Goal: Task Accomplishment & Management: Complete application form

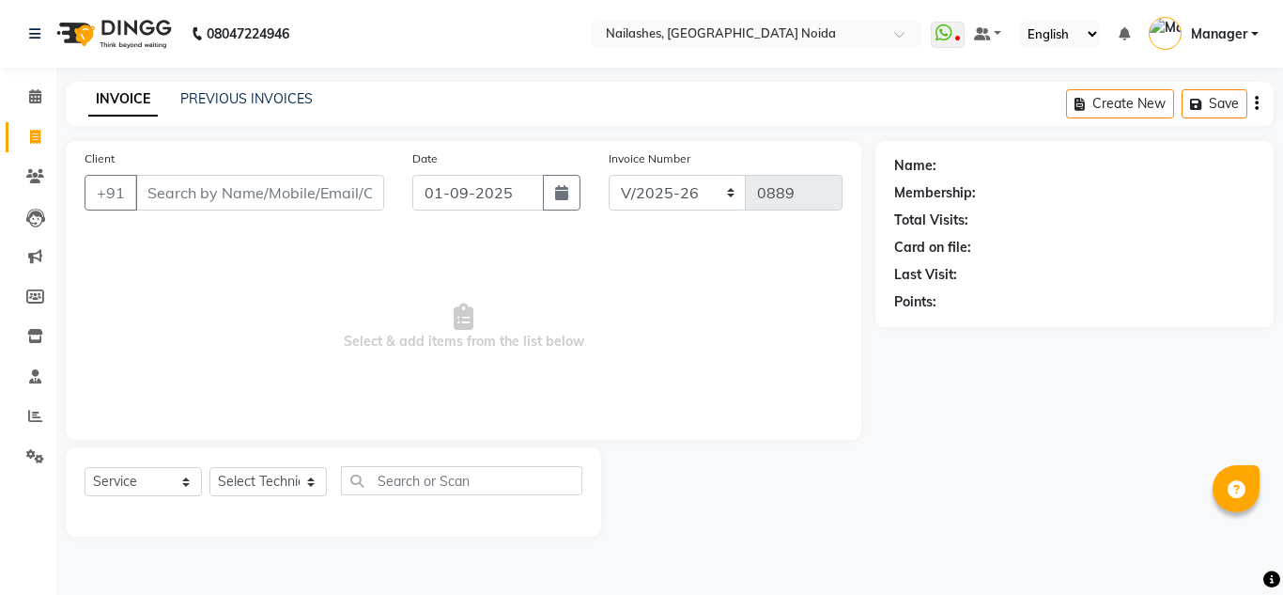
select select "6068"
select select "service"
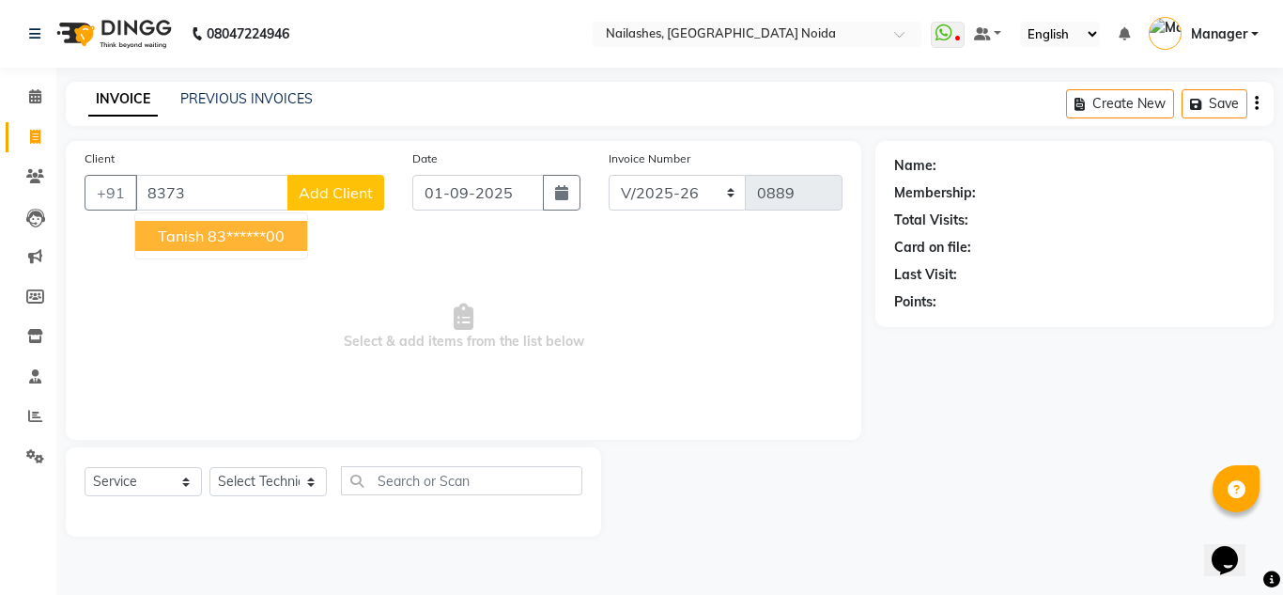
click at [202, 241] on span "Tanish" at bounding box center [181, 235] width 46 height 19
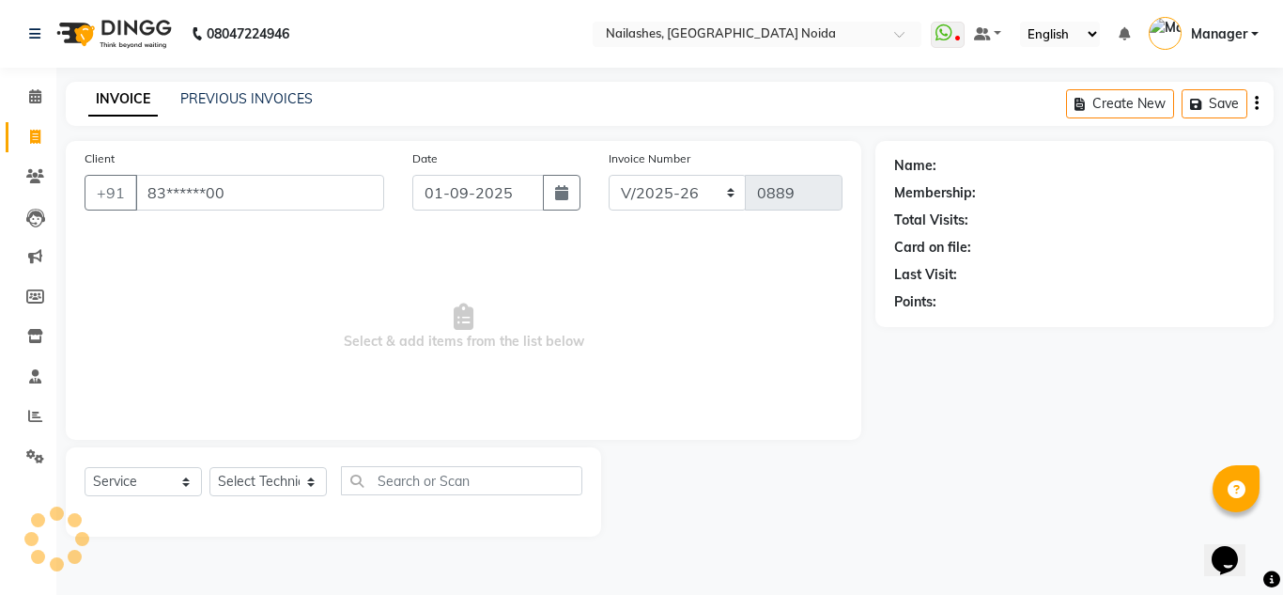
type input "83******00"
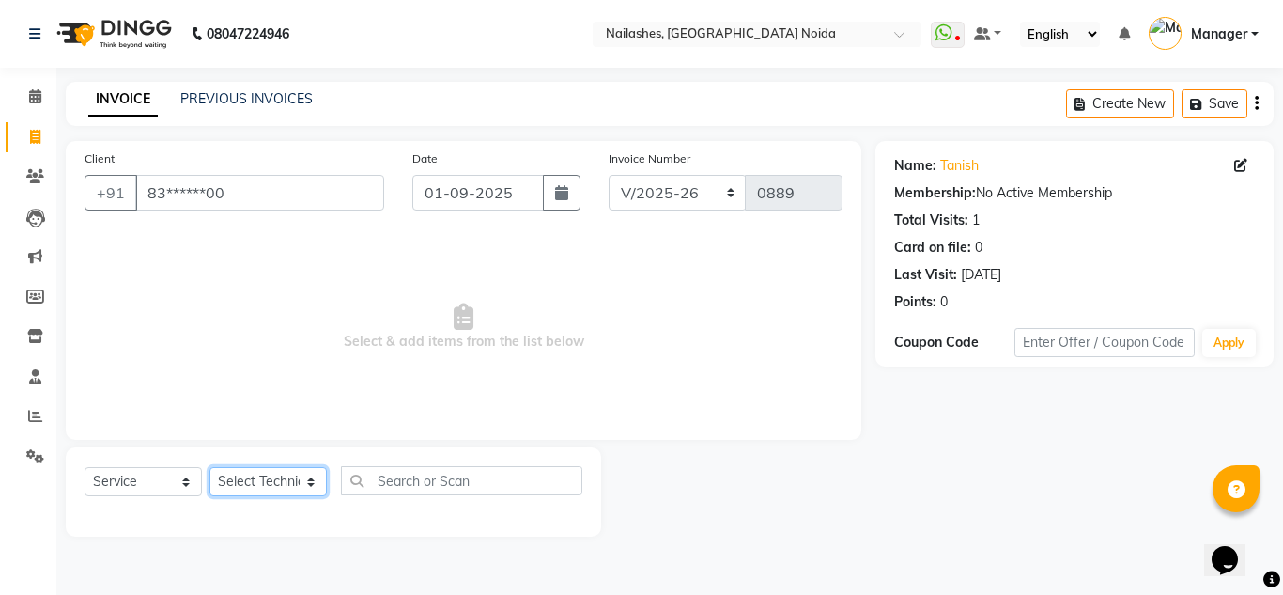
click at [256, 490] on select "Select Technician [PERSON_NAME] [PERSON_NAME] Lokito Manager [PERSON_NAME] [PER…" at bounding box center [268, 481] width 117 height 29
select select "88046"
click at [210, 467] on select "Select Technician [PERSON_NAME] [PERSON_NAME] Lokito Manager [PERSON_NAME] [PER…" at bounding box center [268, 481] width 117 height 29
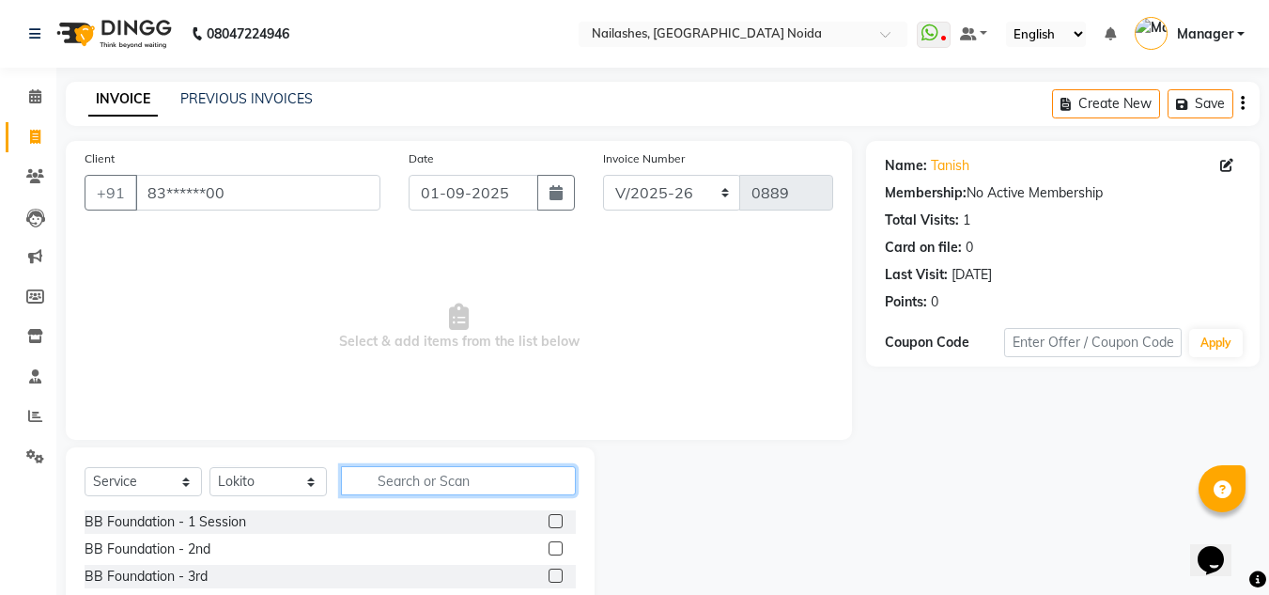
click at [437, 487] on input "text" at bounding box center [458, 480] width 235 height 29
click at [418, 483] on input "ex" at bounding box center [445, 480] width 209 height 29
type input "e"
type input "ca"
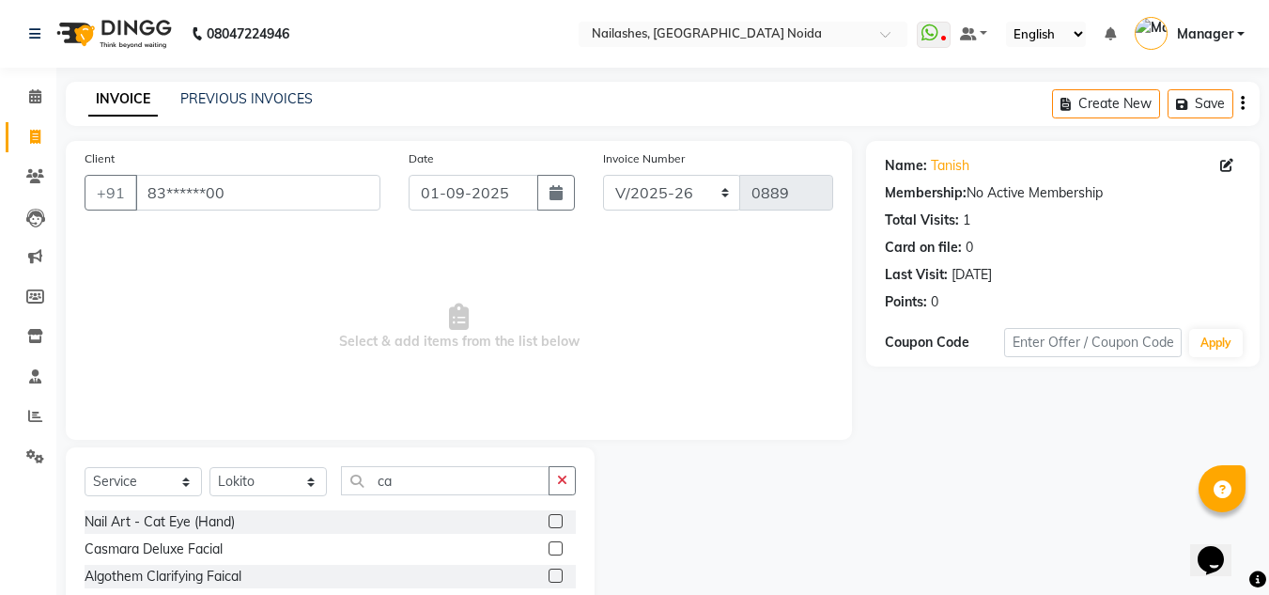
click at [549, 521] on label at bounding box center [556, 521] width 14 height 14
click at [549, 521] on input "checkbox" at bounding box center [555, 522] width 12 height 12
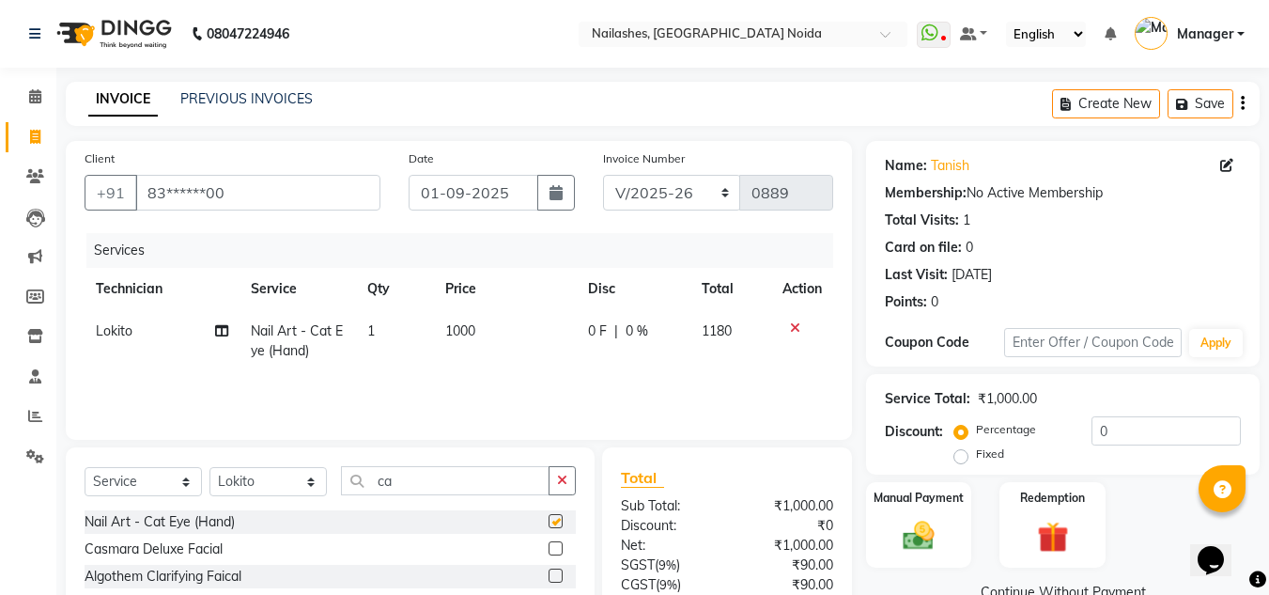
checkbox input "false"
click at [470, 334] on span "1000" at bounding box center [460, 330] width 30 height 17
select select "88046"
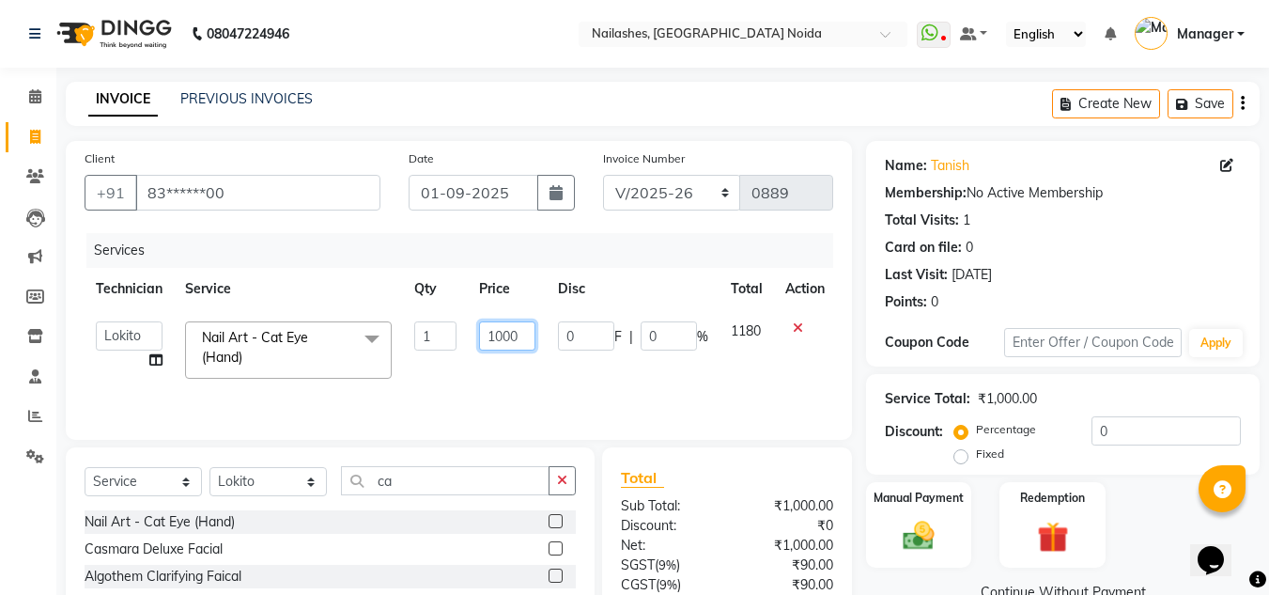
click at [520, 337] on input "1000" at bounding box center [507, 335] width 56 height 29
type input "1"
type input "1255"
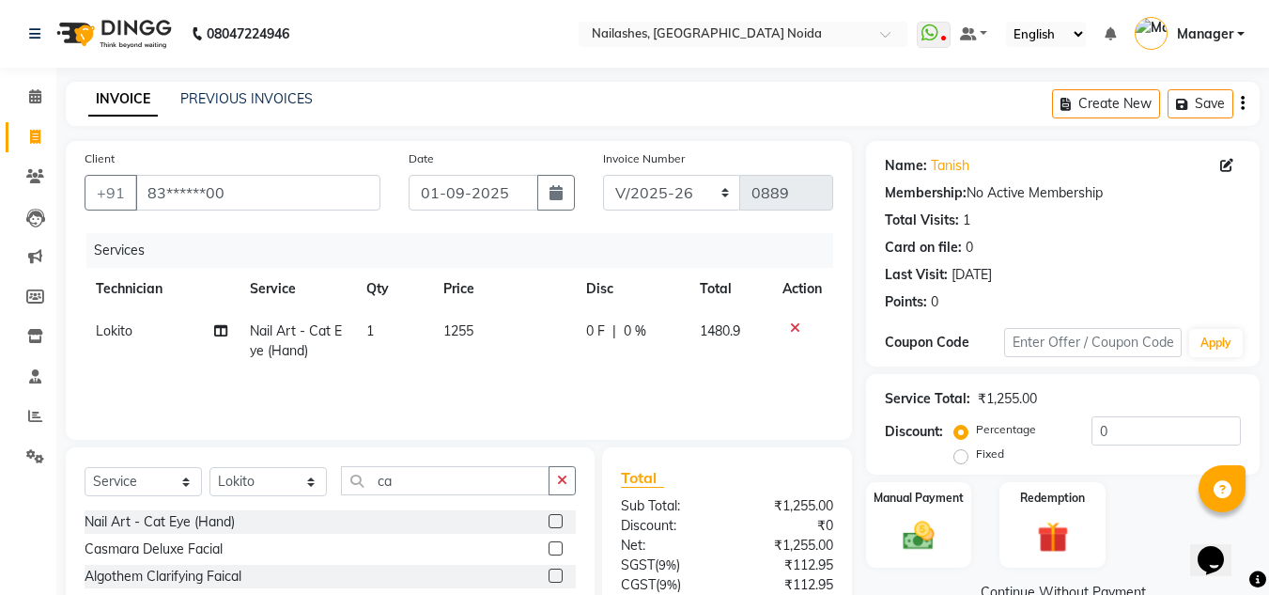
click at [741, 337] on td "1480.9" at bounding box center [731, 341] width 84 height 62
select select "88046"
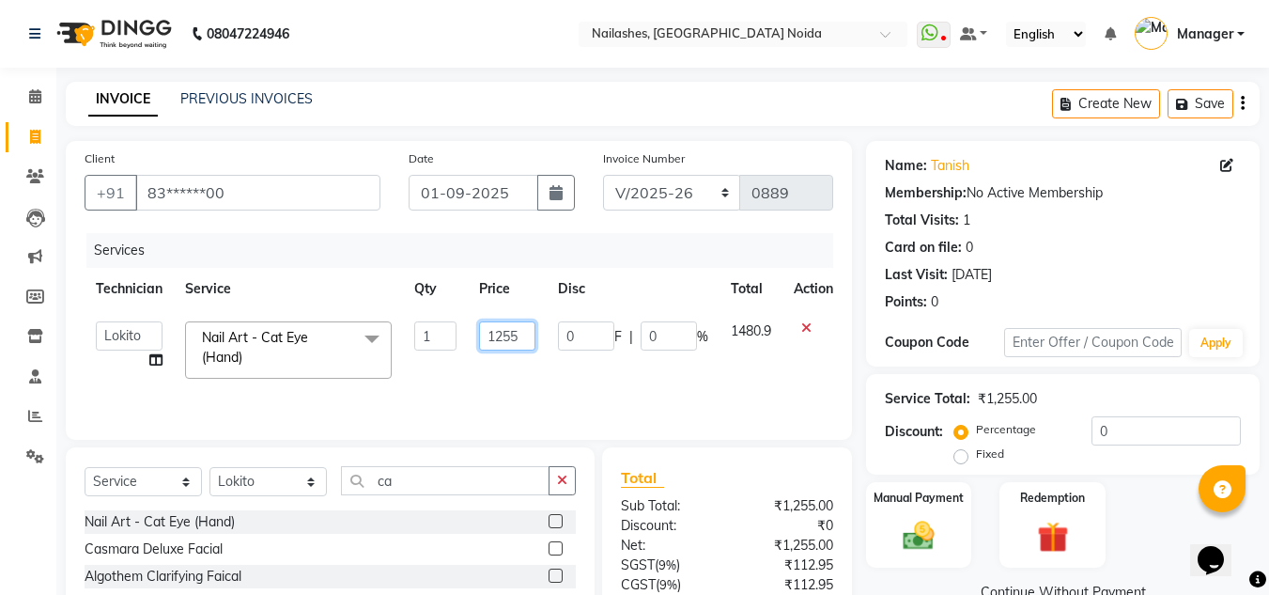
click at [522, 334] on input "1255" at bounding box center [507, 335] width 56 height 29
type input "1265"
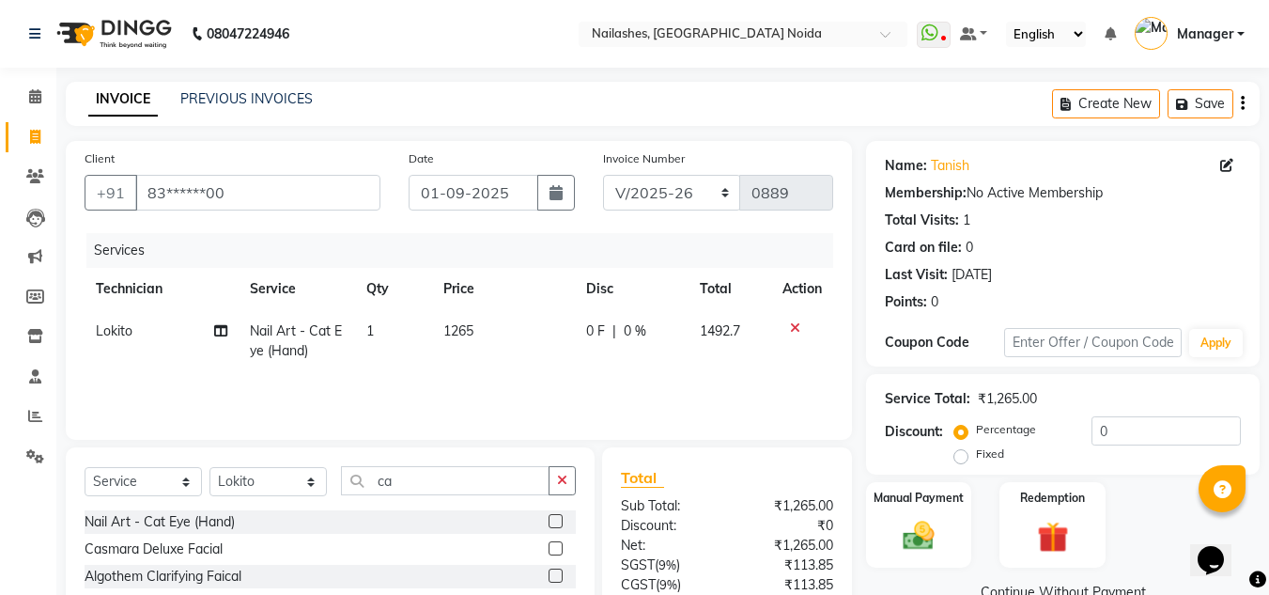
click at [747, 334] on td "1492.7" at bounding box center [731, 341] width 84 height 62
select select "88046"
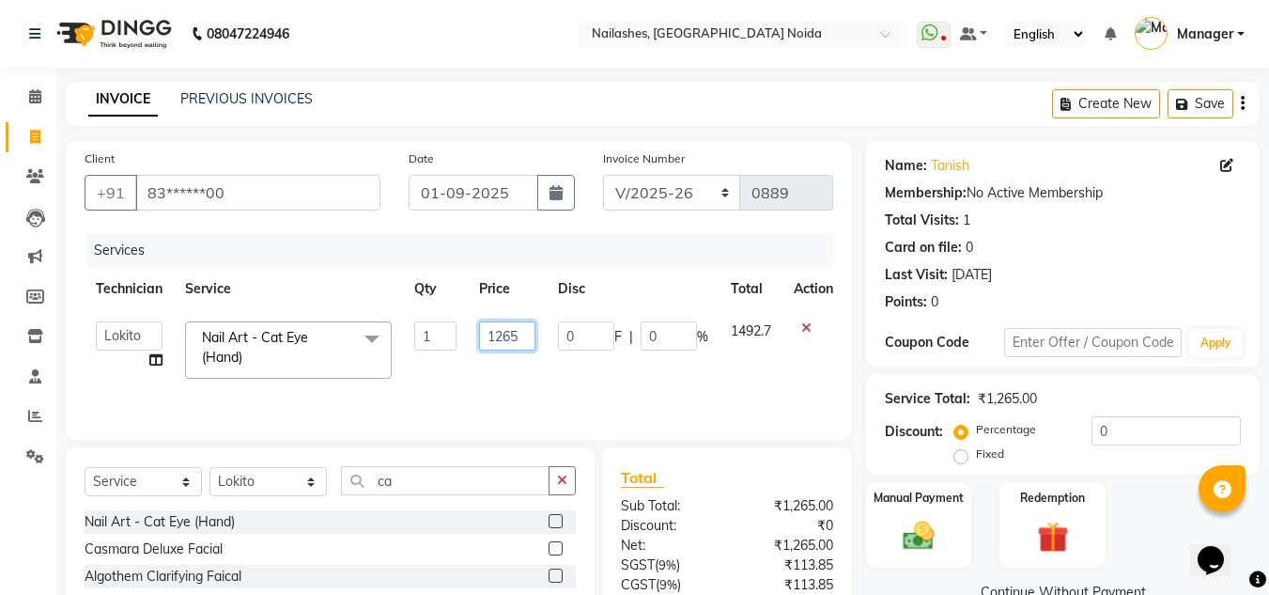
click at [521, 342] on input "1265" at bounding box center [507, 335] width 56 height 29
type input "1268"
click at [738, 334] on span "1492.7" at bounding box center [751, 330] width 40 height 17
select select "88046"
click at [523, 341] on input "1268" at bounding box center [507, 335] width 56 height 29
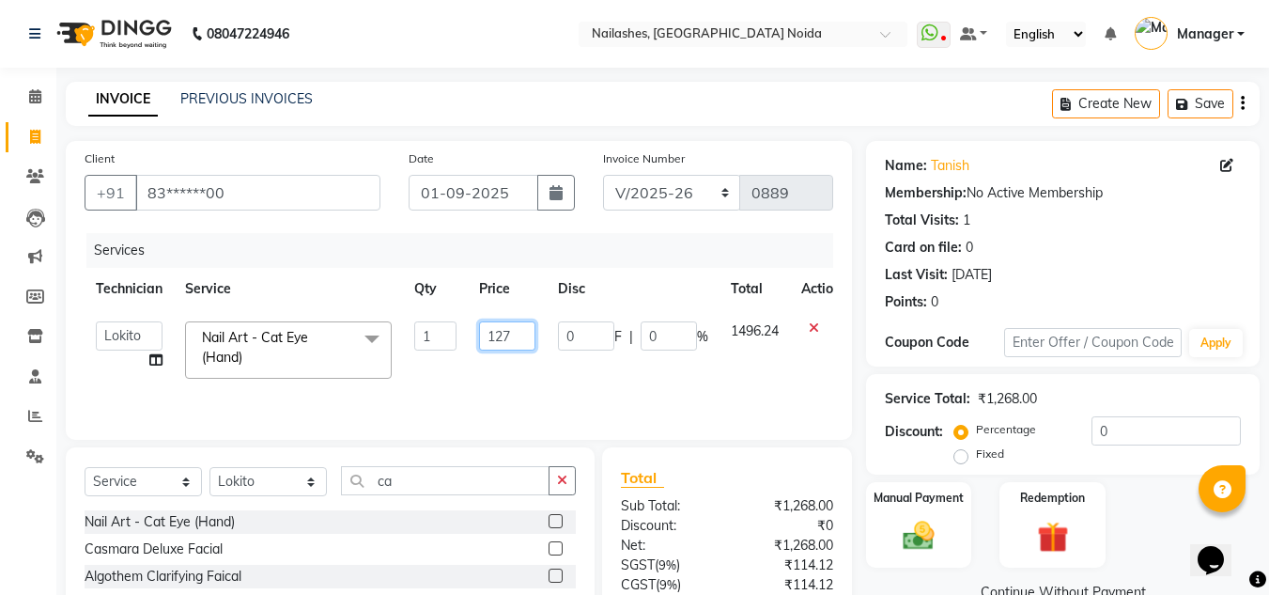
type input "1272"
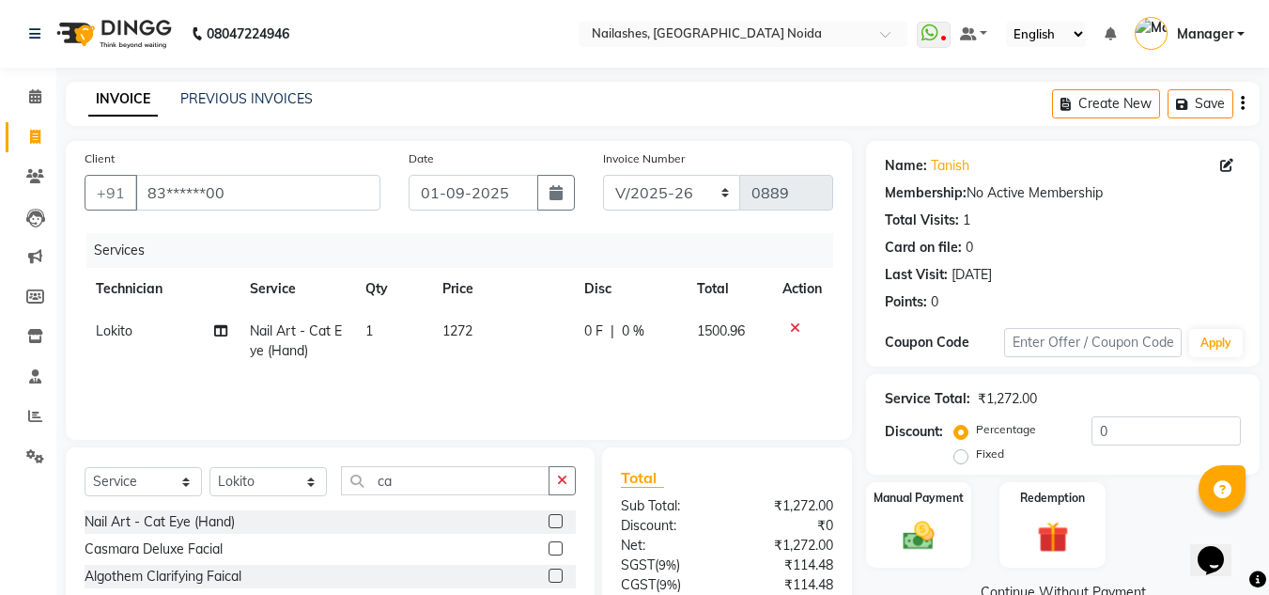
click at [746, 330] on td "1500.96" at bounding box center [729, 341] width 86 height 62
select select "88046"
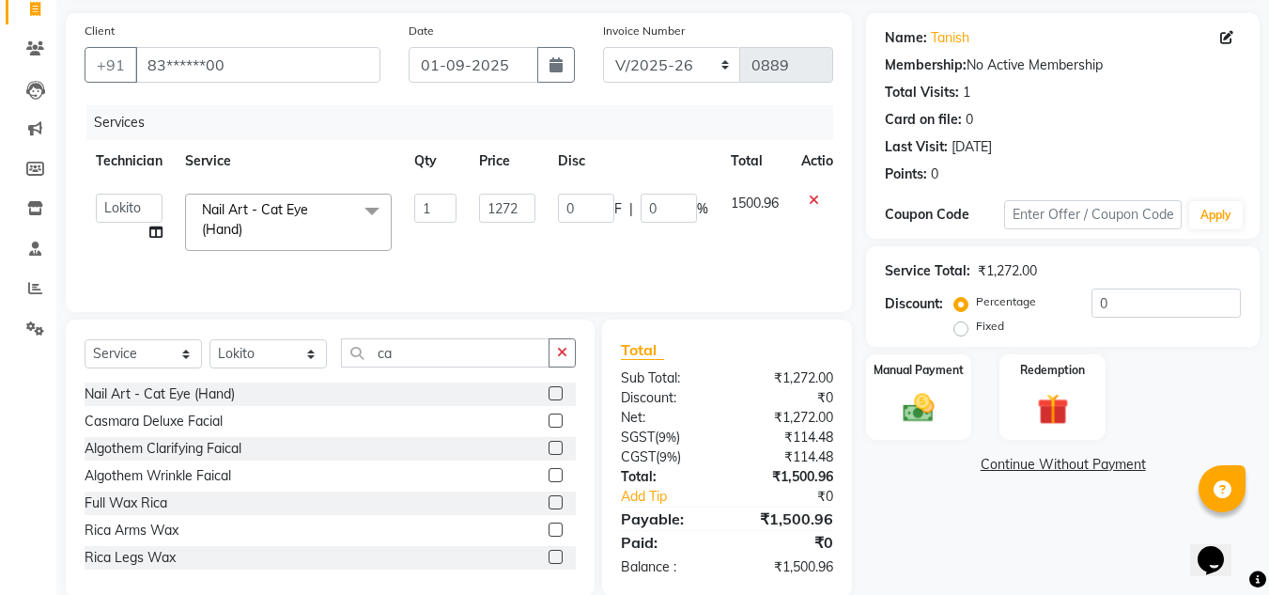
scroll to position [158, 0]
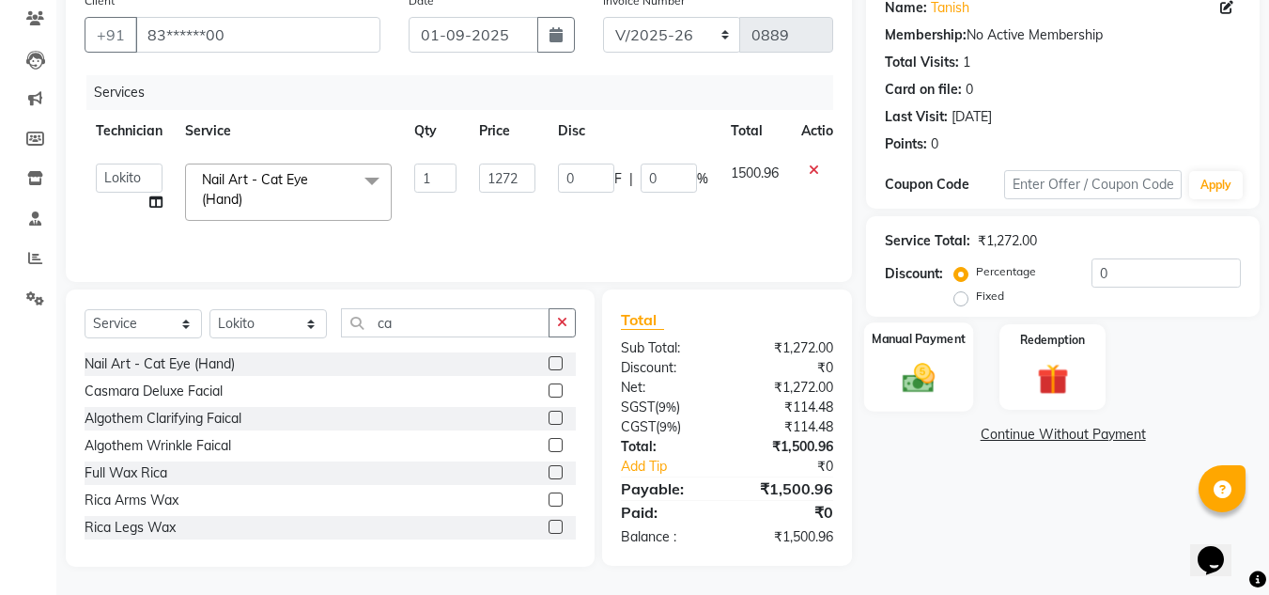
click at [919, 402] on div "Manual Payment" at bounding box center [919, 366] width 110 height 89
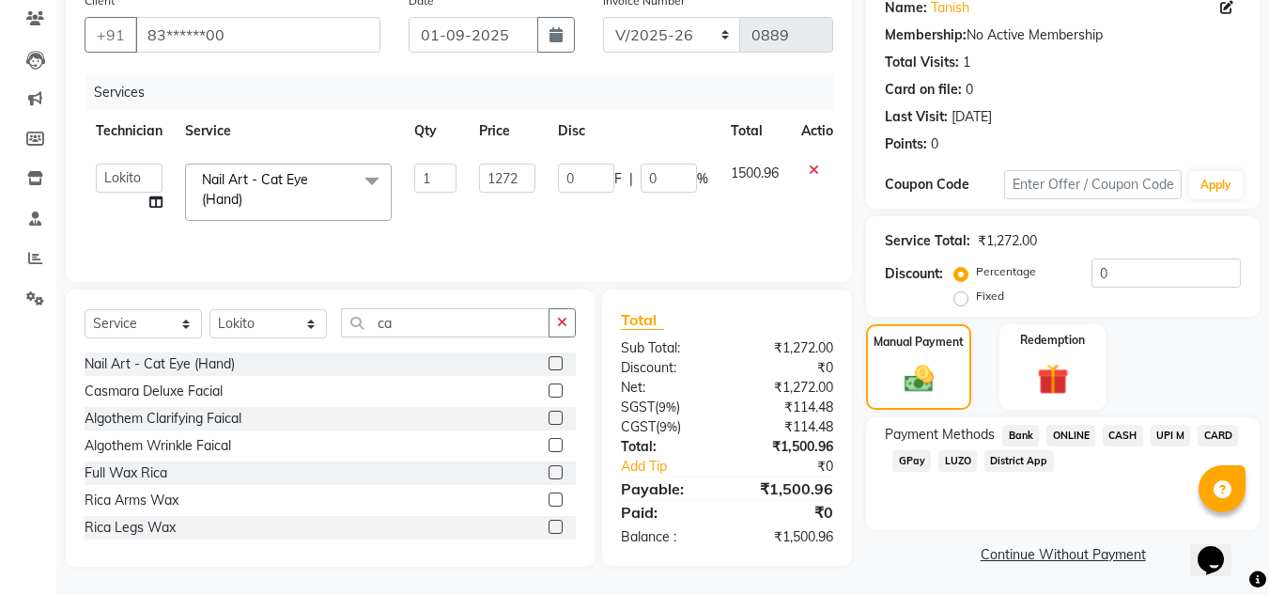
click at [1124, 438] on span "CASH" at bounding box center [1123, 436] width 40 height 22
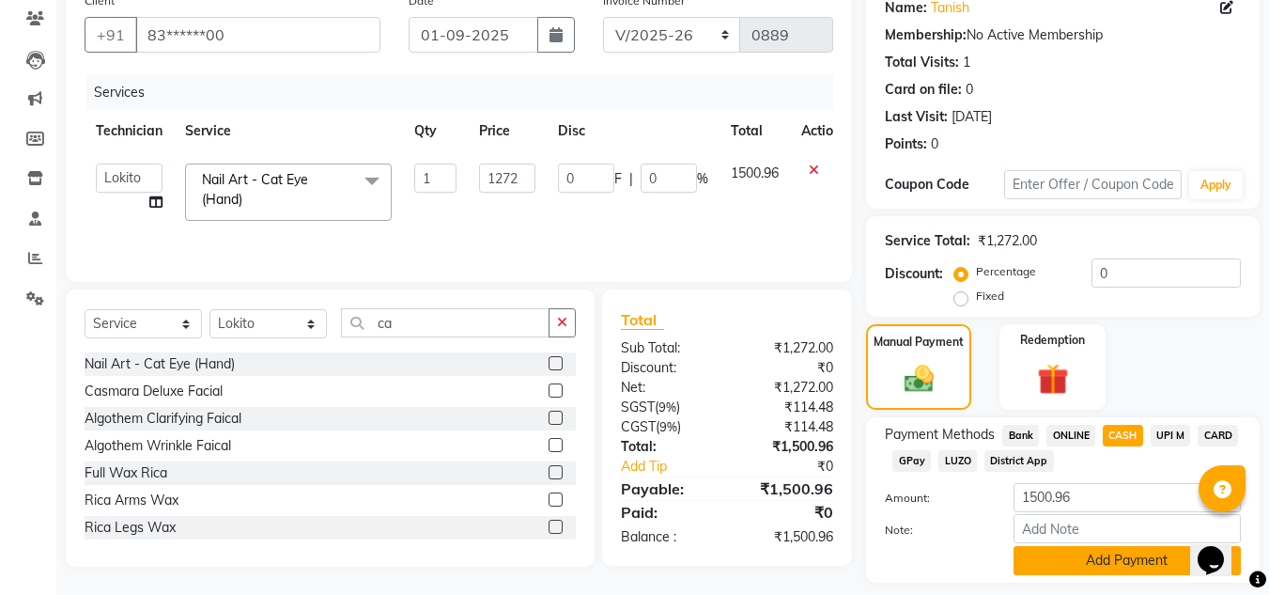
click at [1079, 566] on button "Add Payment" at bounding box center [1127, 560] width 227 height 29
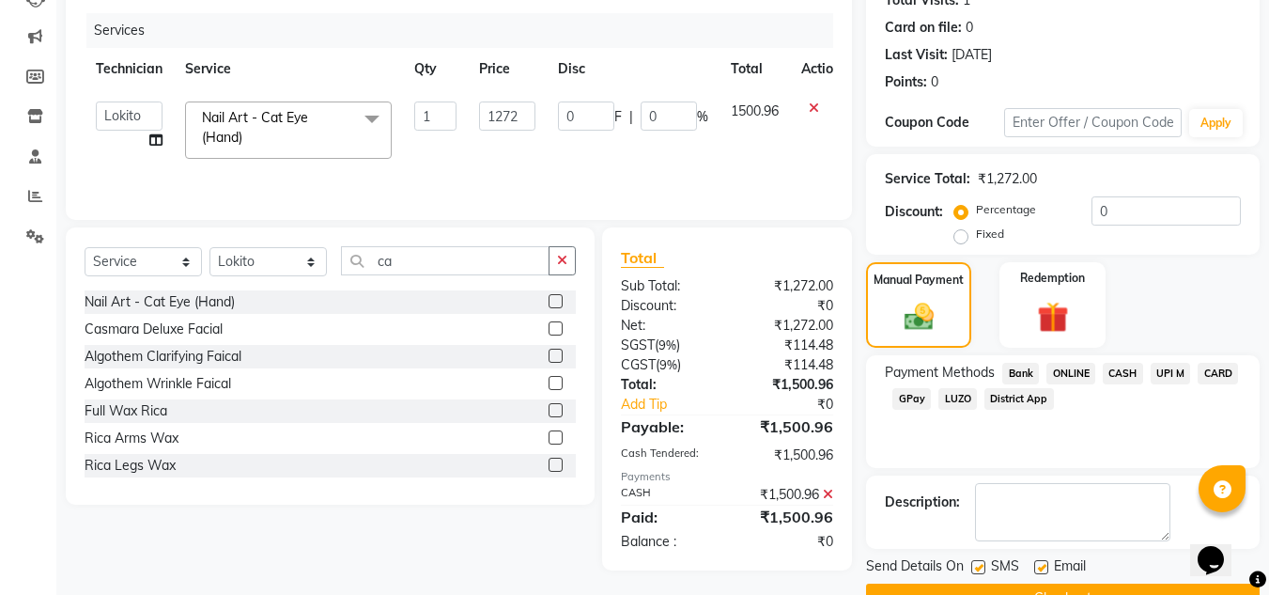
scroll to position [266, 0]
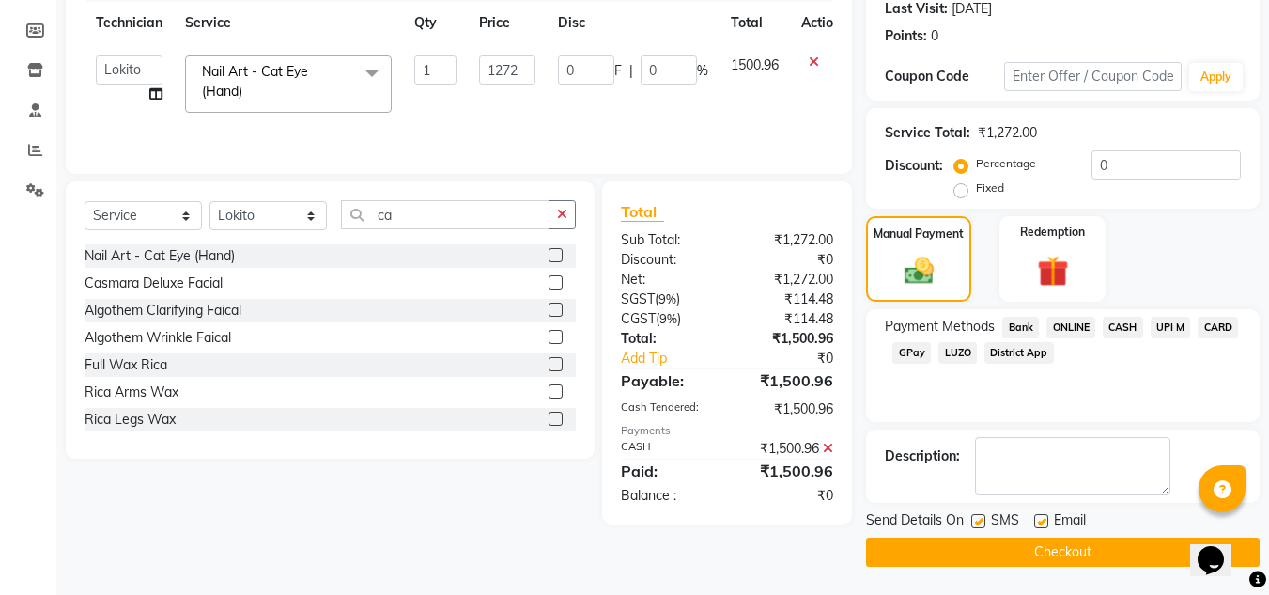
click at [1038, 548] on button "Checkout" at bounding box center [1063, 551] width 394 height 29
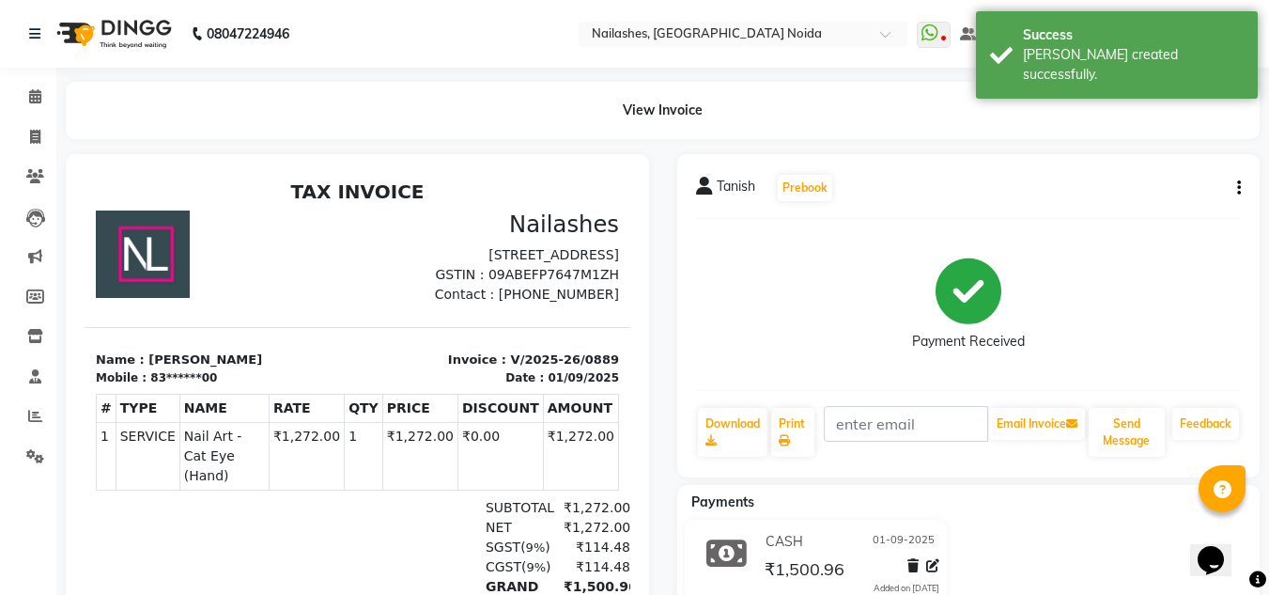
select select "service"
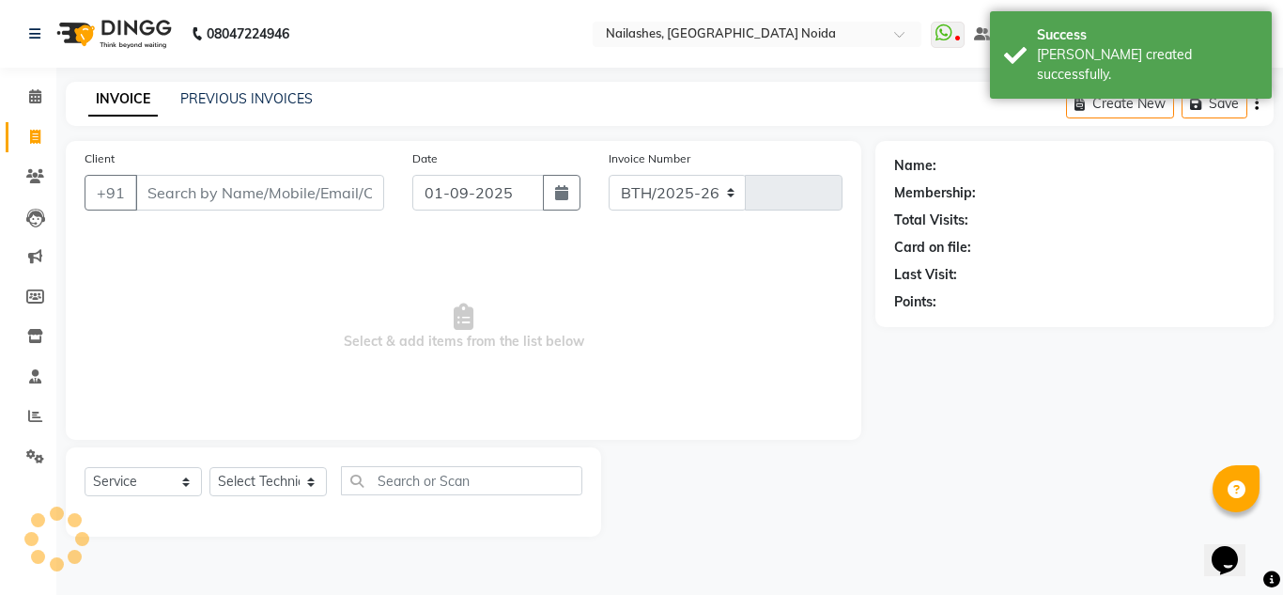
select select "6068"
type input "0890"
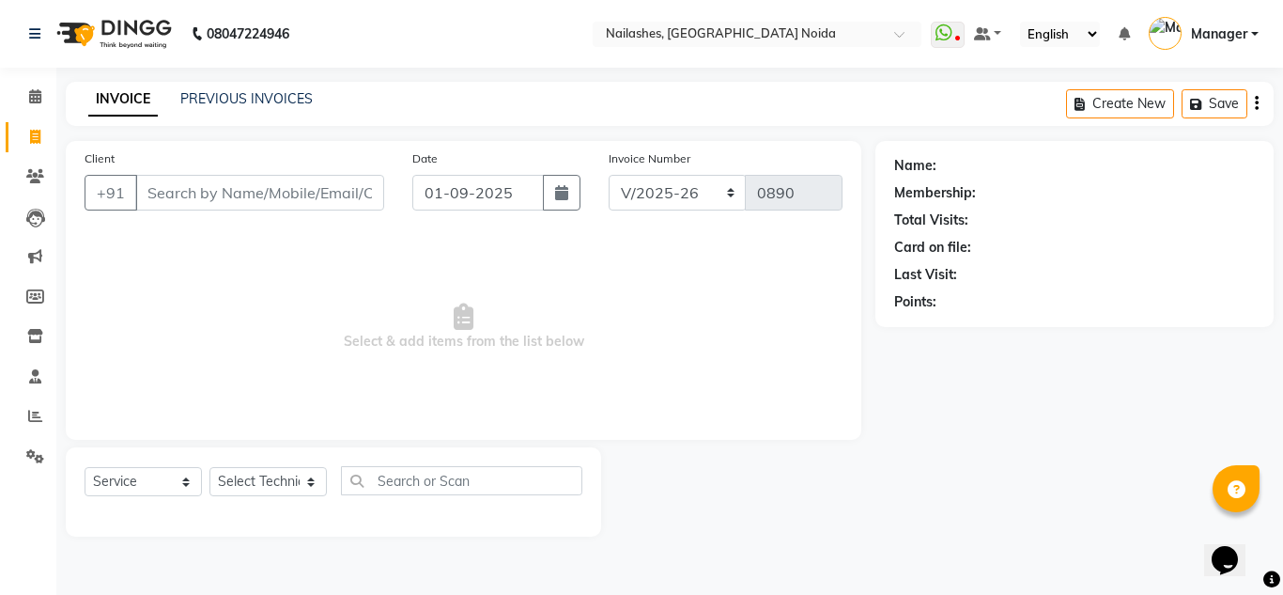
click at [805, 348] on span "Select & add items from the list below" at bounding box center [464, 327] width 758 height 188
click at [257, 96] on link "PREVIOUS INVOICES" at bounding box center [246, 98] width 132 height 17
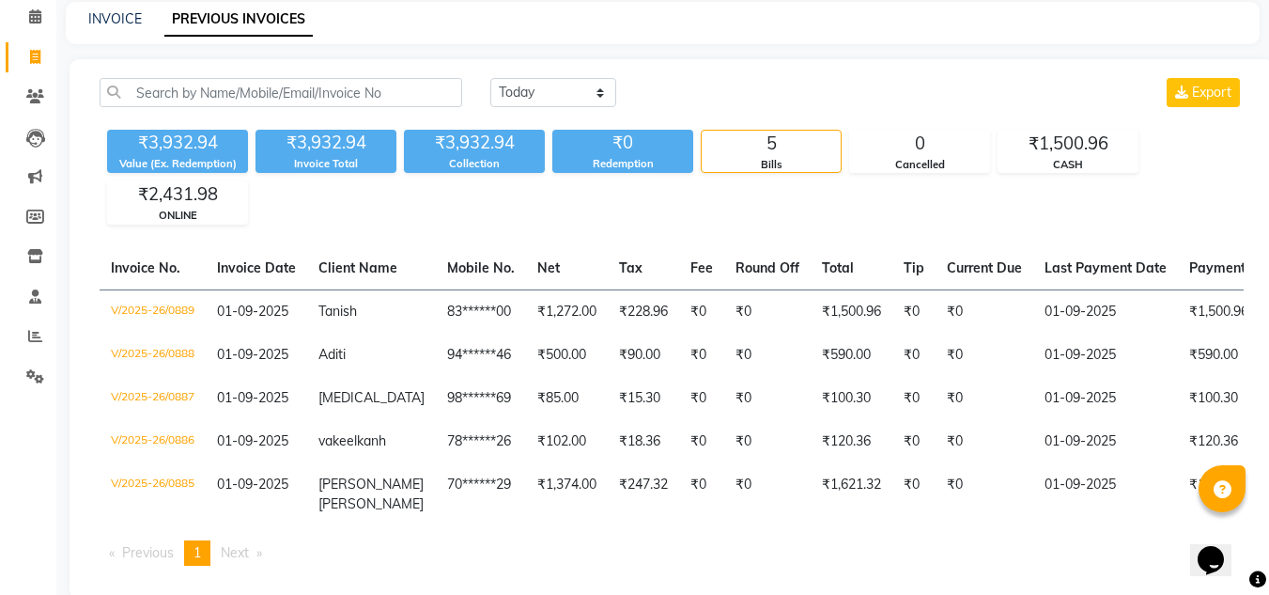
scroll to position [127, 0]
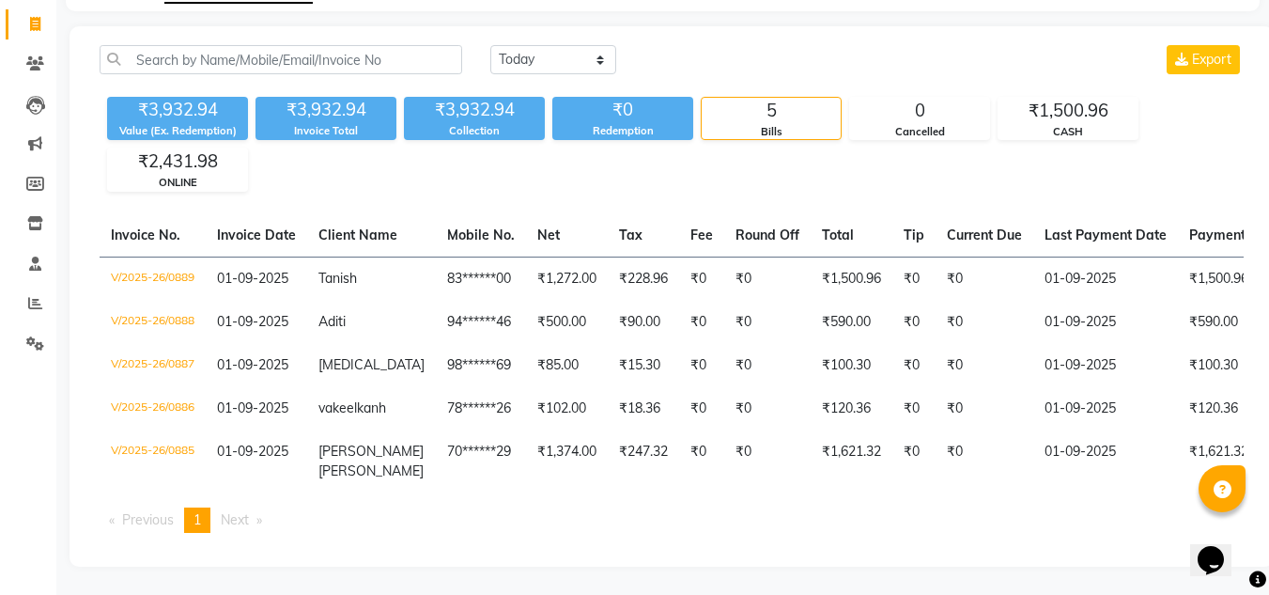
select select "service"
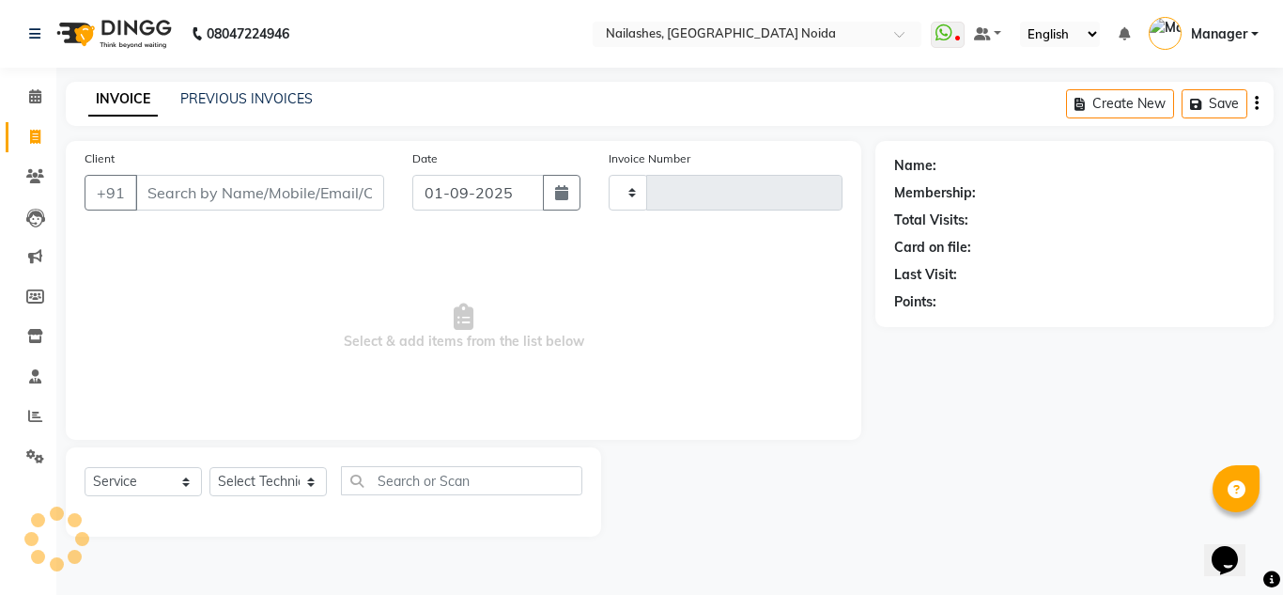
type input "0890"
select select "6068"
